Goal: Task Accomplishment & Management: Manage account settings

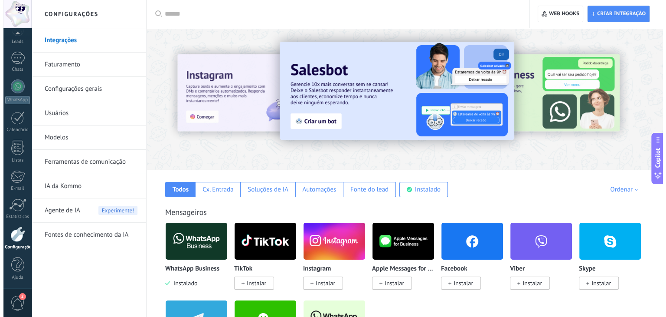
scroll to position [174, 0]
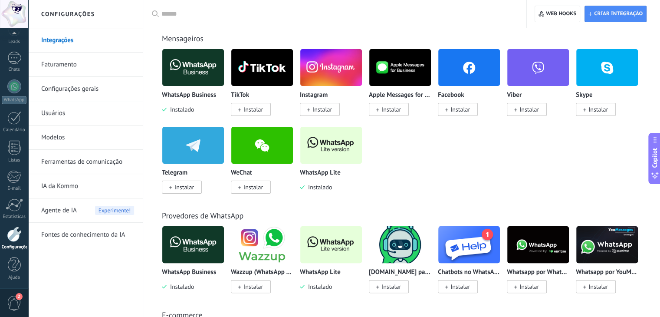
click at [311, 149] on img at bounding box center [331, 145] width 62 height 42
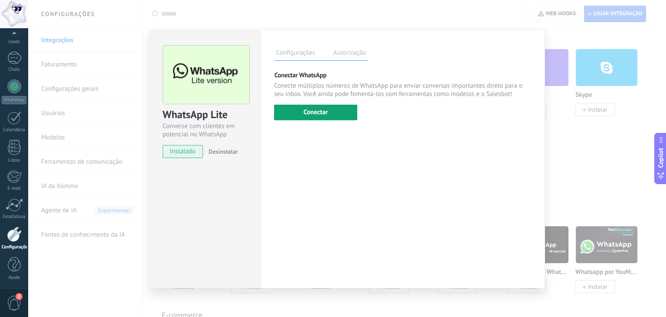
click at [329, 117] on button "Conectar" at bounding box center [315, 113] width 83 height 16
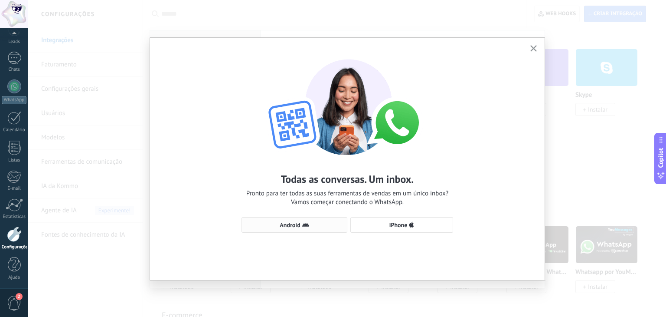
click at [314, 221] on button "Android" at bounding box center [295, 225] width 106 height 16
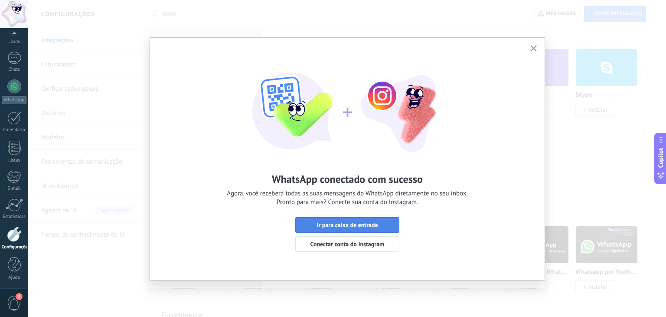
click at [376, 224] on span "Ir para caixa de entrada" at bounding box center [347, 225] width 61 height 6
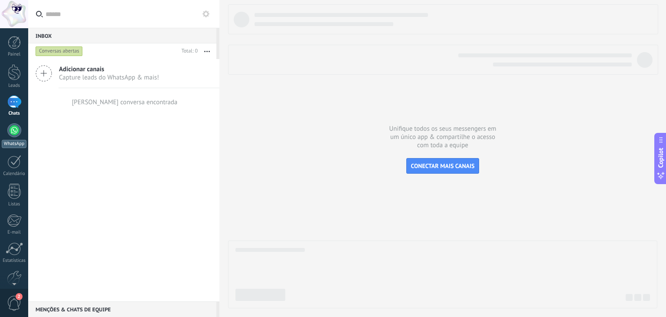
click at [14, 132] on div at bounding box center [14, 130] width 14 height 14
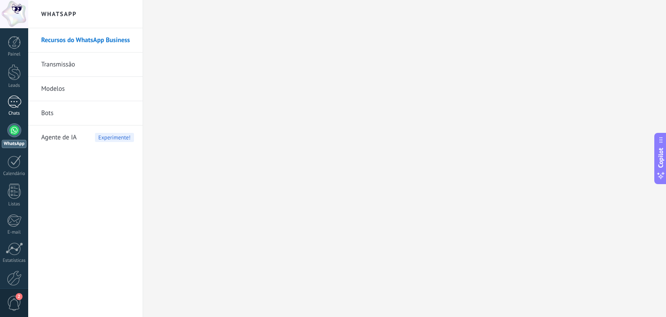
click at [17, 104] on div at bounding box center [14, 101] width 14 height 13
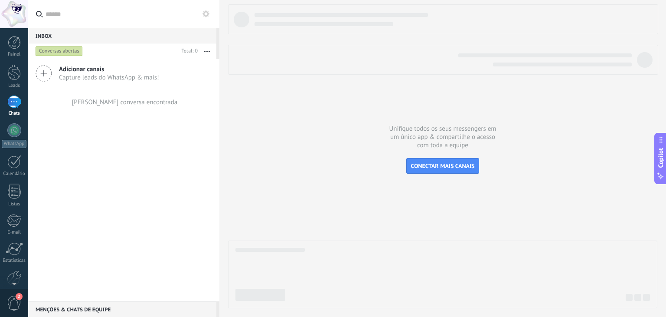
click at [183, 149] on div "Adicionar canais Capture leads do WhatsApp & mais! Nenhuma conversa encontrada" at bounding box center [123, 180] width 191 height 242
click at [125, 103] on div "[PERSON_NAME] conversa encontrada" at bounding box center [125, 102] width 106 height 8
click at [207, 14] on icon at bounding box center [206, 13] width 7 height 7
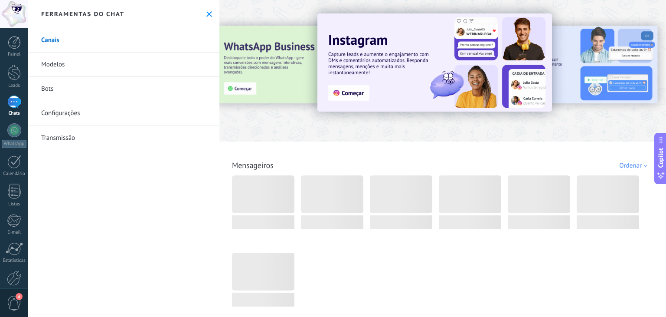
click at [207, 15] on use at bounding box center [210, 14] width 6 height 6
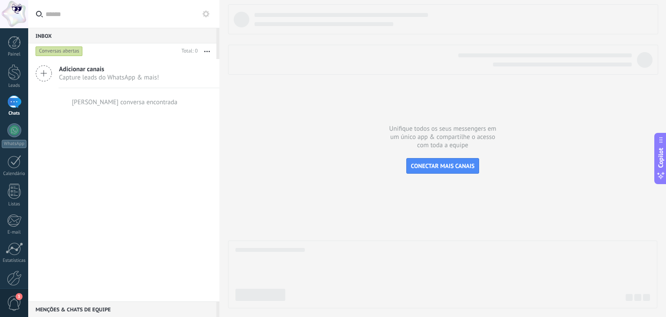
click at [205, 51] on icon "button" at bounding box center [207, 51] width 6 height 1
click at [112, 130] on div "Adicionar canais Capture leads do WhatsApp & mais! Nenhuma conversa encontrada" at bounding box center [123, 180] width 191 height 242
click at [15, 102] on div at bounding box center [14, 101] width 14 height 13
click at [46, 32] on div "Inbox 0" at bounding box center [122, 36] width 188 height 16
click at [203, 51] on button "button" at bounding box center [207, 51] width 19 height 16
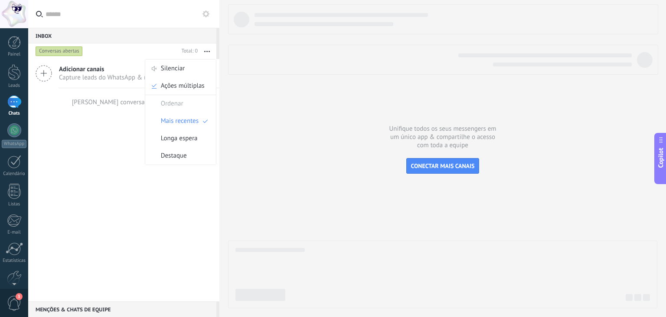
click at [116, 126] on div "Adicionar canais Capture leads do WhatsApp & mais! Nenhuma conversa encontrada" at bounding box center [123, 180] width 191 height 242
click at [14, 75] on div at bounding box center [14, 72] width 13 height 16
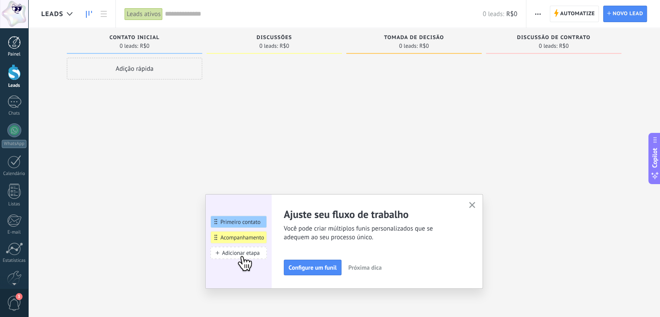
click at [16, 44] on div at bounding box center [14, 42] width 13 height 13
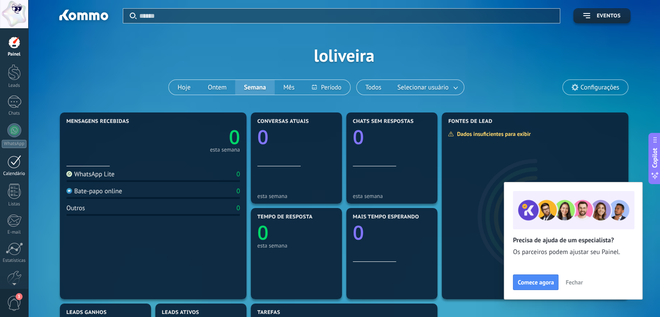
click at [15, 159] on div at bounding box center [14, 161] width 14 height 13
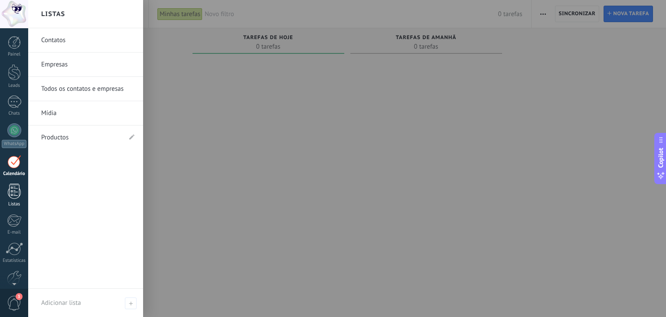
click at [17, 192] on div at bounding box center [14, 191] width 13 height 15
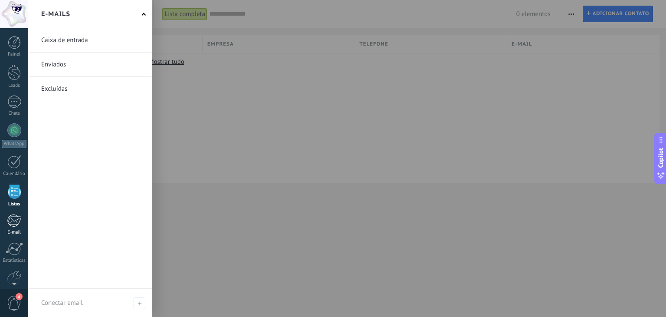
click at [10, 221] on div at bounding box center [14, 220] width 14 height 13
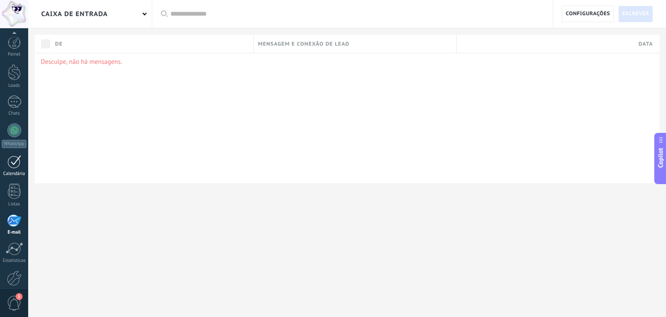
click at [8, 155] on div at bounding box center [14, 161] width 14 height 13
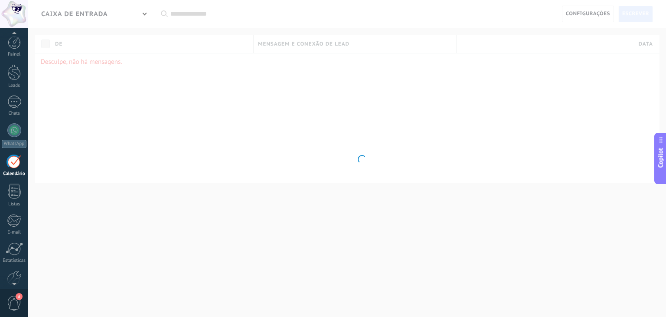
click at [13, 105] on div "Painel Leads Chats WhatsApp Clientes" at bounding box center [14, 184] width 28 height 297
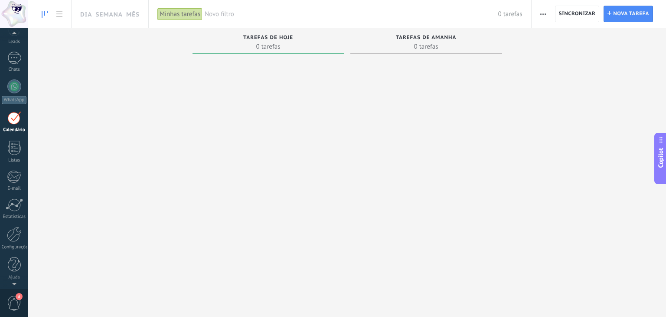
scroll to position [0, 0]
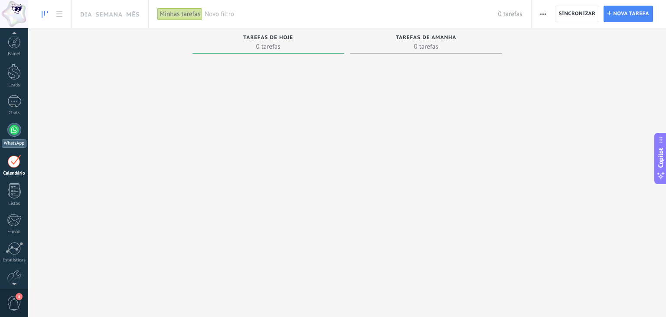
click at [14, 127] on div at bounding box center [14, 130] width 14 height 14
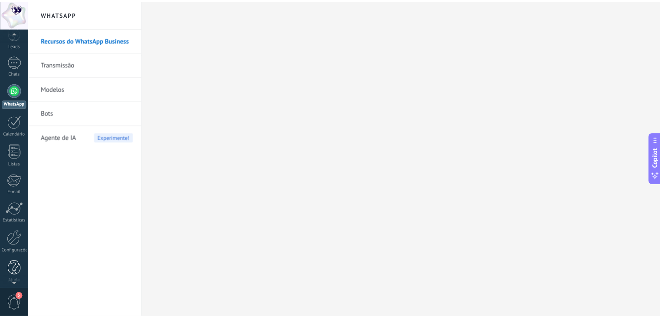
scroll to position [44, 0]
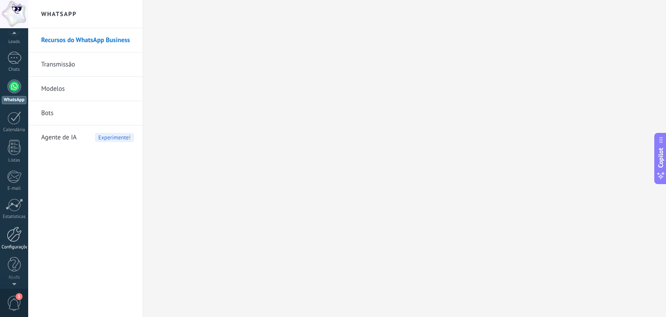
click at [16, 236] on div at bounding box center [14, 233] width 15 height 15
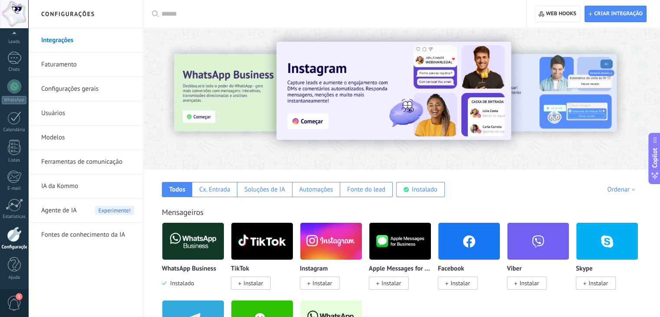
click at [68, 39] on link "Integrações" at bounding box center [87, 40] width 93 height 24
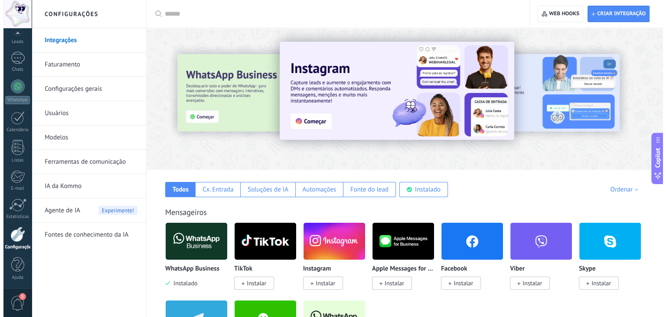
scroll to position [87, 0]
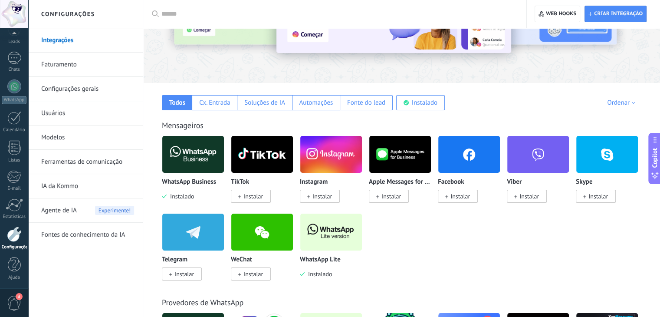
click at [313, 226] on img at bounding box center [331, 232] width 62 height 42
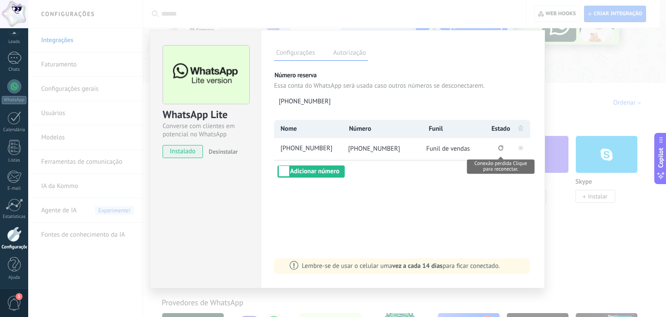
click at [500, 147] on icon "Conexão perdida Clique para reconectar." at bounding box center [501, 148] width 5 height 6
click at [501, 146] on circle "Conexão perdida. Para restaurar, remova-a e reconecte-a." at bounding box center [501, 147] width 5 height 5
click at [522, 148] on rect at bounding box center [520, 147] width 5 height 5
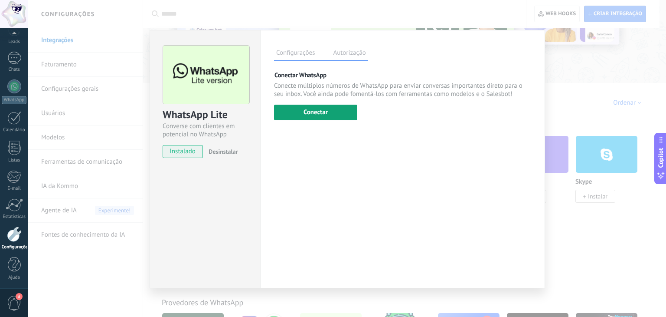
click at [340, 112] on button "Conectar" at bounding box center [315, 113] width 83 height 16
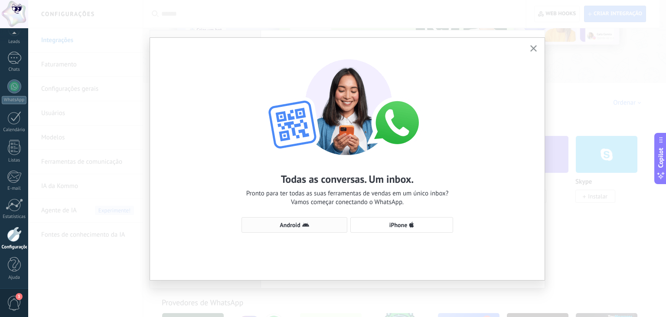
click at [300, 224] on span "Android" at bounding box center [290, 225] width 20 height 6
